Goal: Task Accomplishment & Management: Manage account settings

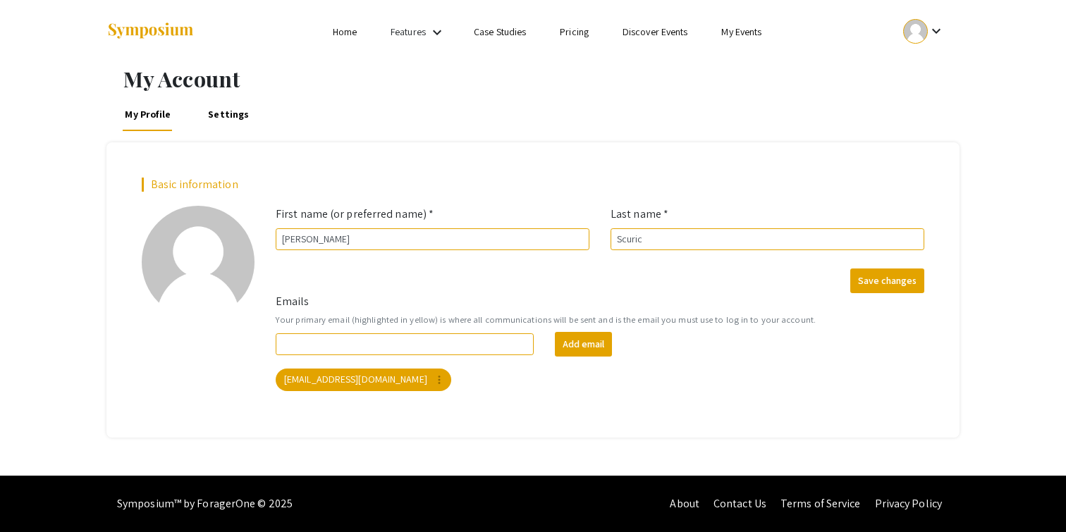
click at [908, 26] on div at bounding box center [915, 31] width 25 height 25
click at [924, 127] on button "Sign out" at bounding box center [931, 138] width 87 height 34
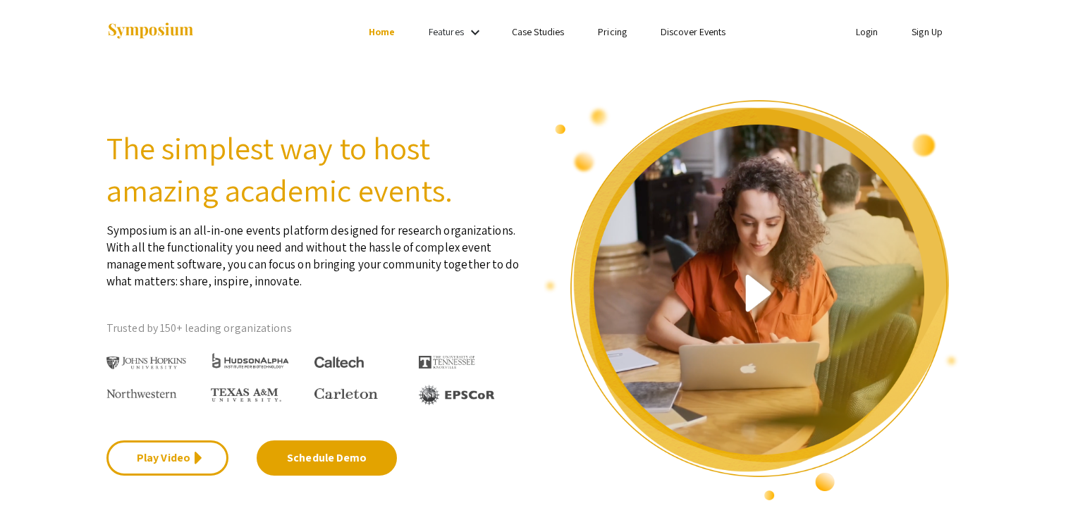
click at [865, 34] on link "Login" at bounding box center [867, 31] width 23 height 13
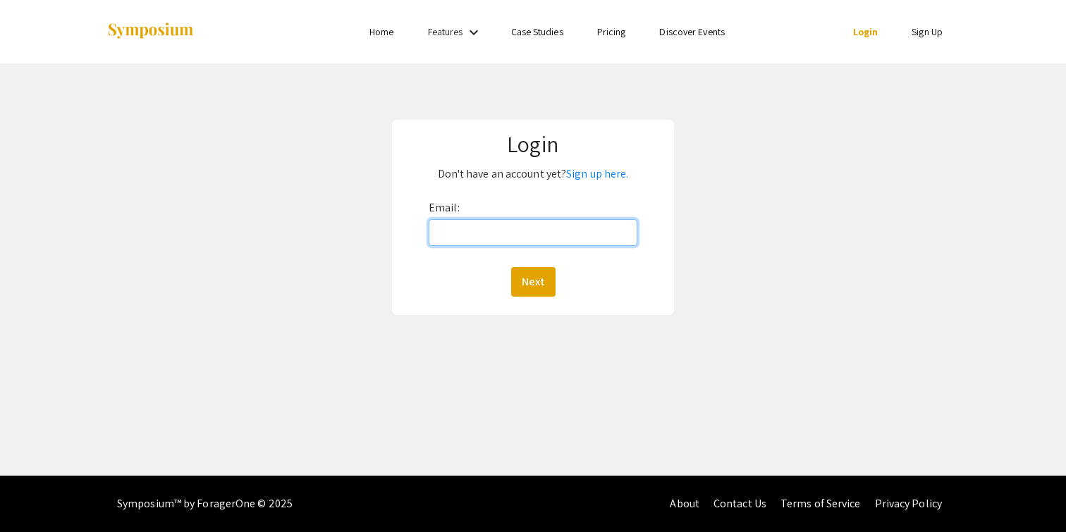
click at [560, 225] on input "Email:" at bounding box center [533, 232] width 209 height 27
type input "s"
type input "[EMAIL_ADDRESS][DOMAIN_NAME]"
click at [511, 267] on button "Next" at bounding box center [533, 282] width 44 height 30
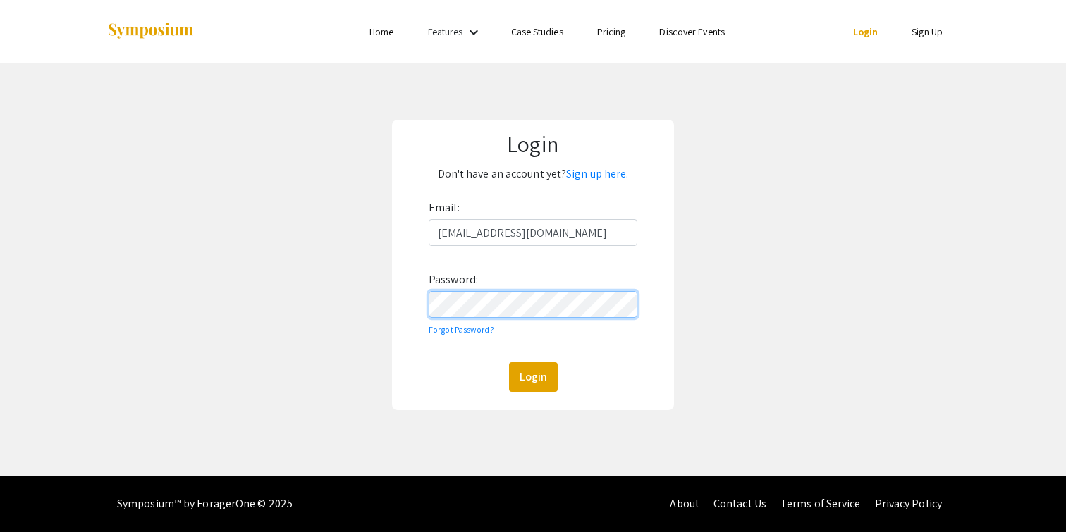
click at [509, 362] on button "Login" at bounding box center [533, 377] width 49 height 30
